Goal: Task Accomplishment & Management: Manage account settings

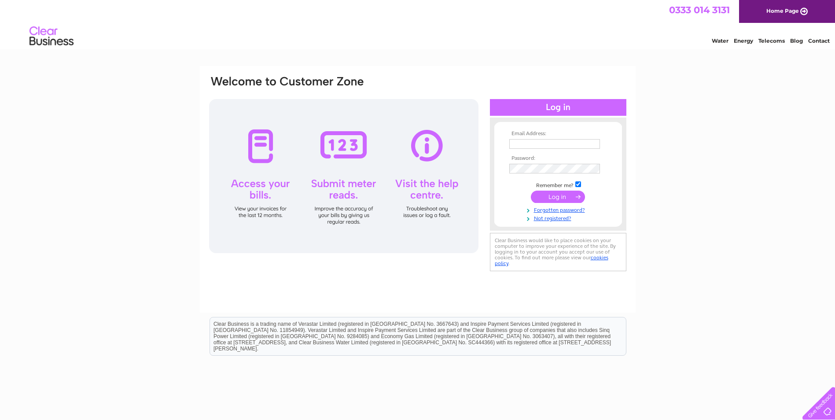
type input "[EMAIL_ADDRESS][DOMAIN_NAME]"
click at [569, 195] on input "submit" at bounding box center [558, 197] width 54 height 12
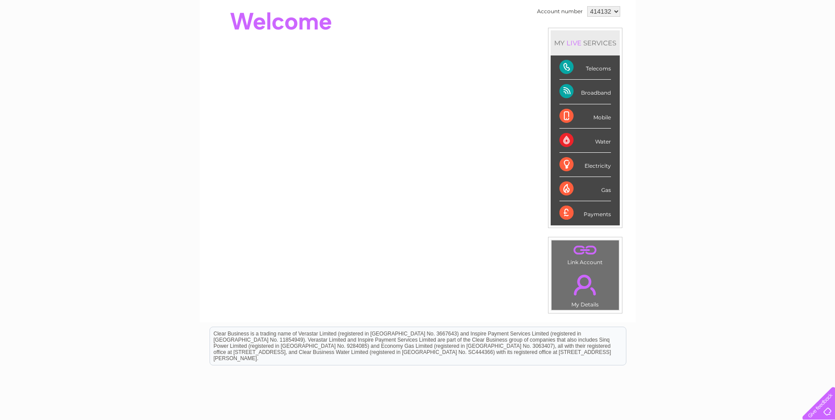
scroll to position [44, 0]
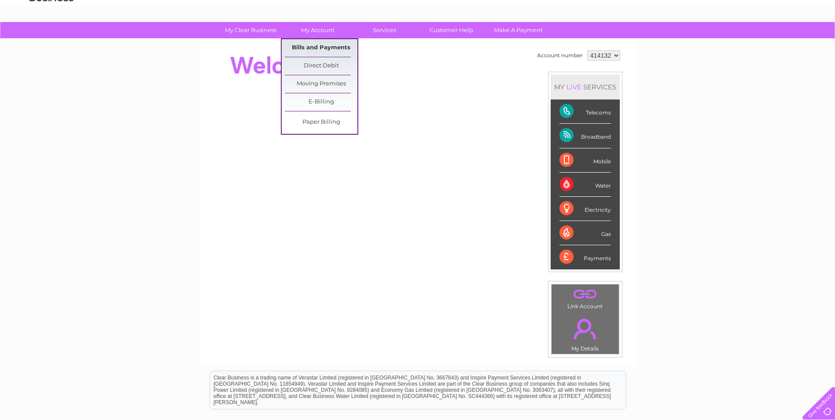
click at [317, 46] on link "Bills and Payments" at bounding box center [321, 48] width 73 height 18
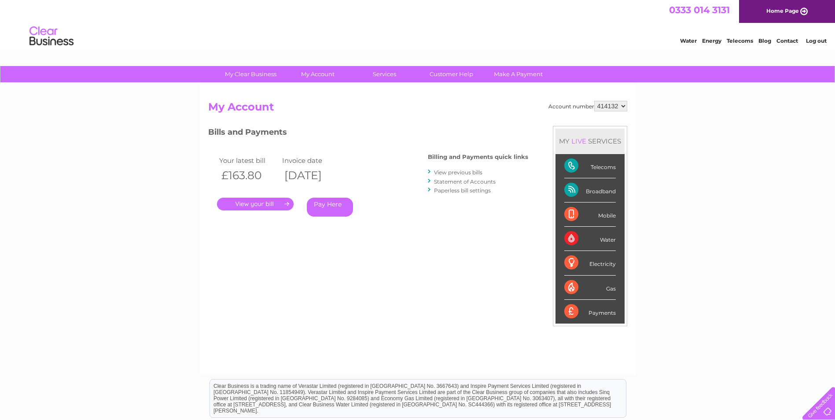
click at [248, 204] on link "." at bounding box center [255, 204] width 77 height 13
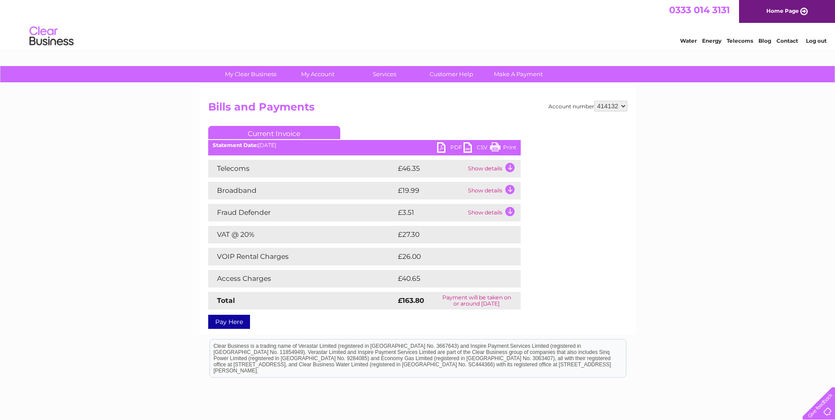
click at [509, 166] on td "Show details" at bounding box center [493, 169] width 55 height 18
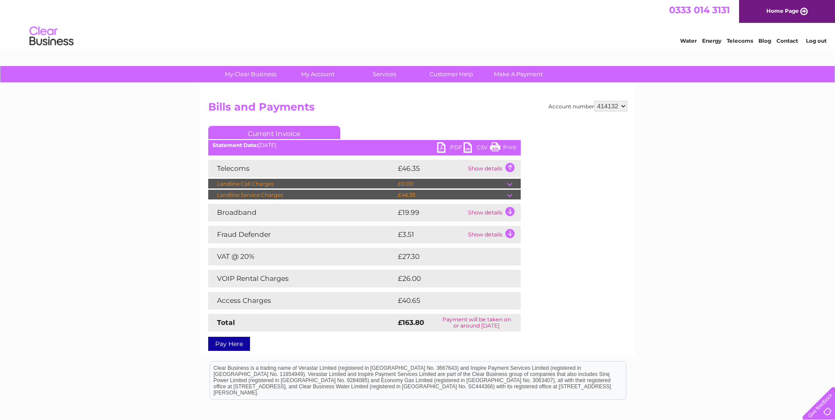
click at [509, 208] on td "Show details" at bounding box center [493, 213] width 55 height 18
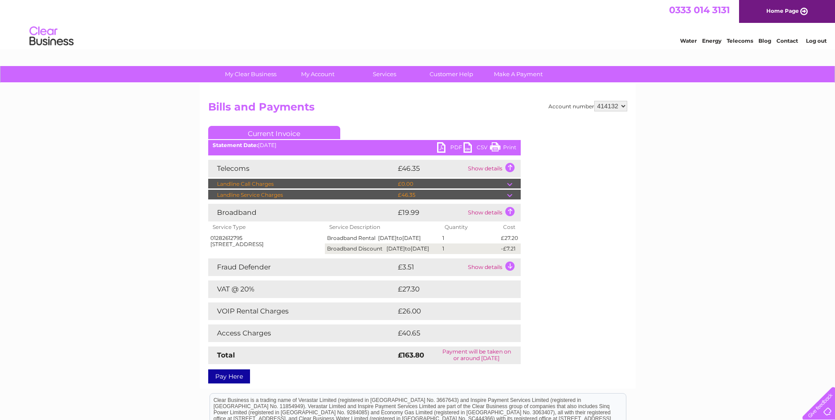
click at [511, 276] on td "Show details" at bounding box center [493, 267] width 55 height 18
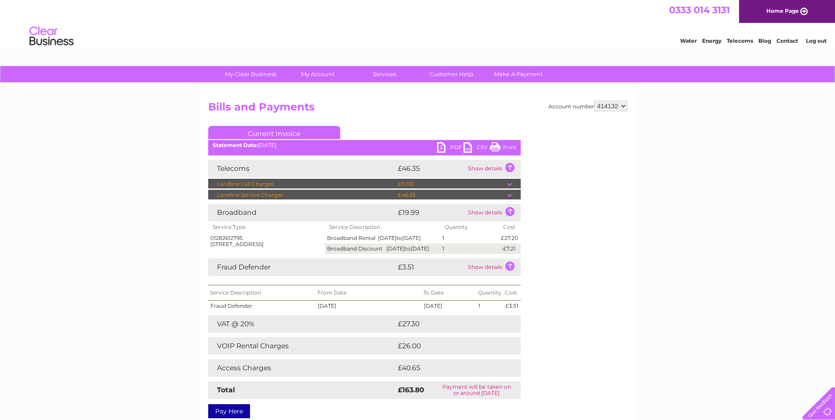
click at [510, 164] on td "Show details" at bounding box center [493, 169] width 55 height 18
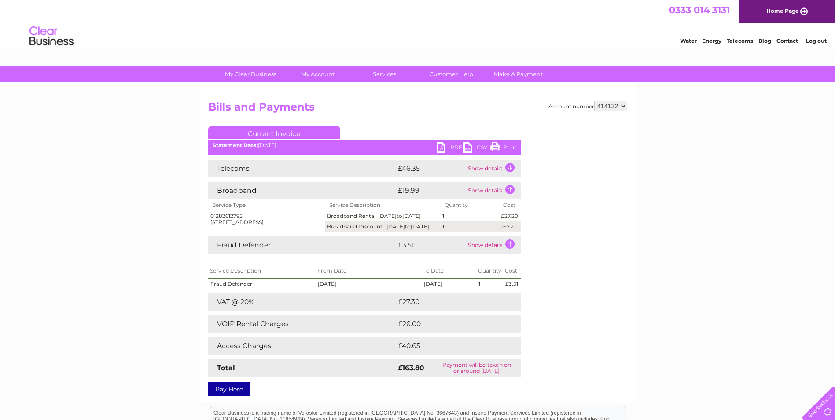
click at [495, 146] on link "Print" at bounding box center [503, 148] width 26 height 13
click at [508, 188] on td "Show details" at bounding box center [493, 191] width 55 height 18
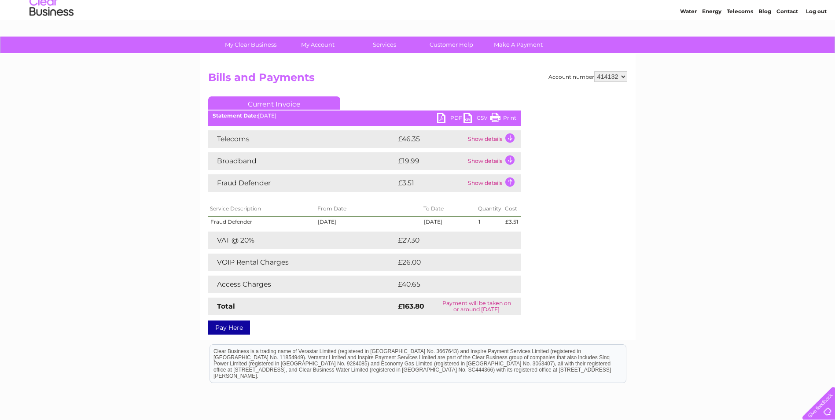
scroll to position [44, 0]
